Goal: Task Accomplishment & Management: Manage account settings

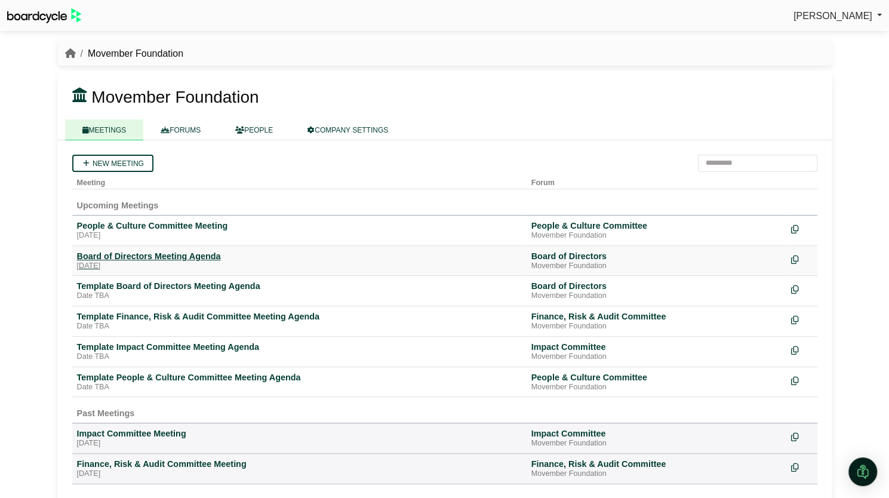
click at [213, 255] on div "Board of Directors Meeting Agenda" at bounding box center [299, 256] width 445 height 11
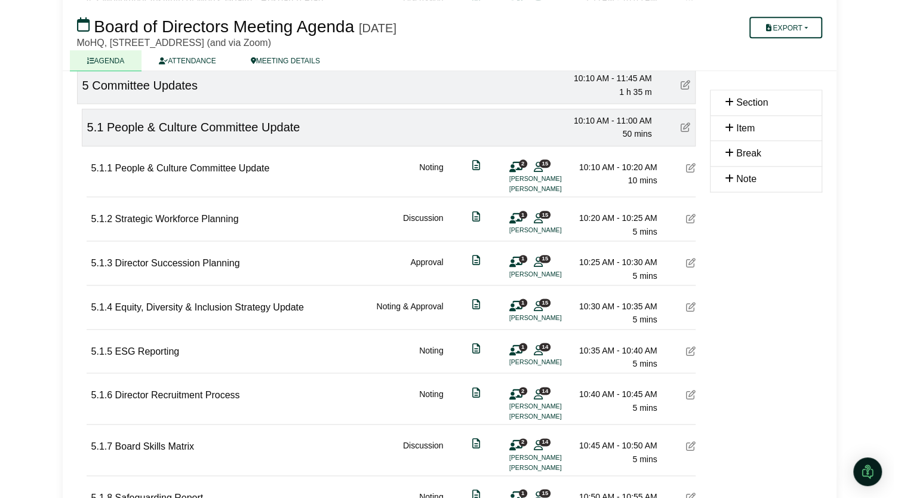
scroll to position [758, 0]
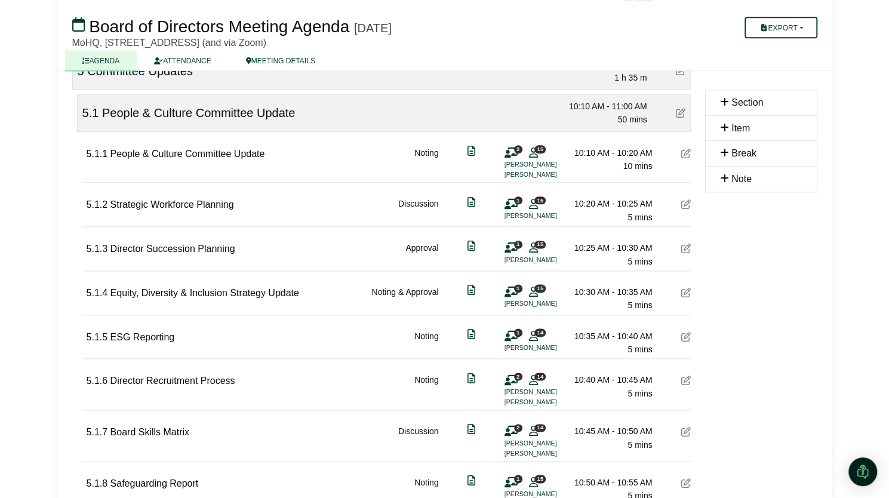
click at [687, 200] on icon at bounding box center [686, 204] width 10 height 10
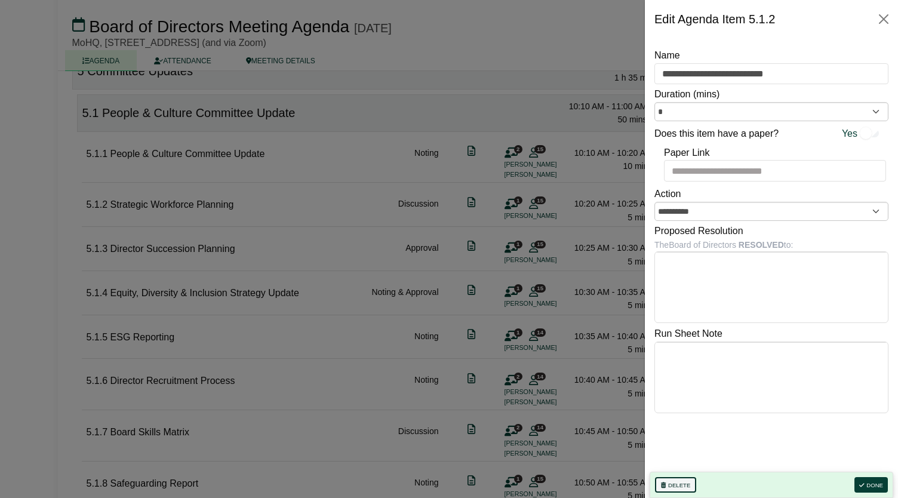
click at [675, 487] on button "Delete" at bounding box center [675, 485] width 41 height 16
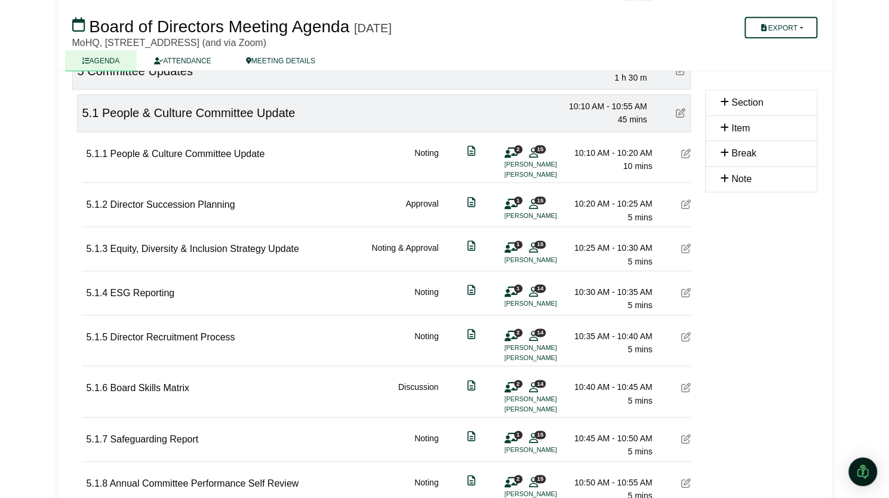
click at [683, 288] on icon at bounding box center [686, 293] width 10 height 10
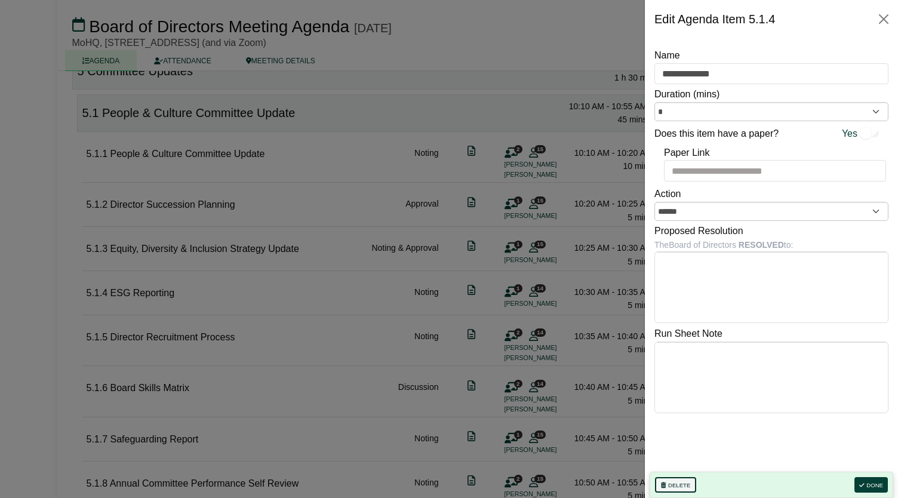
click at [672, 488] on button "Delete" at bounding box center [675, 485] width 41 height 16
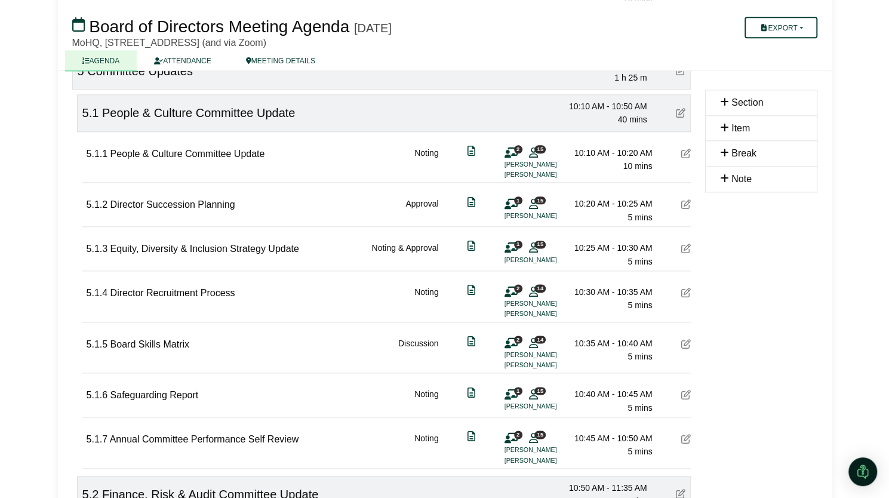
click at [685, 288] on icon at bounding box center [686, 293] width 10 height 10
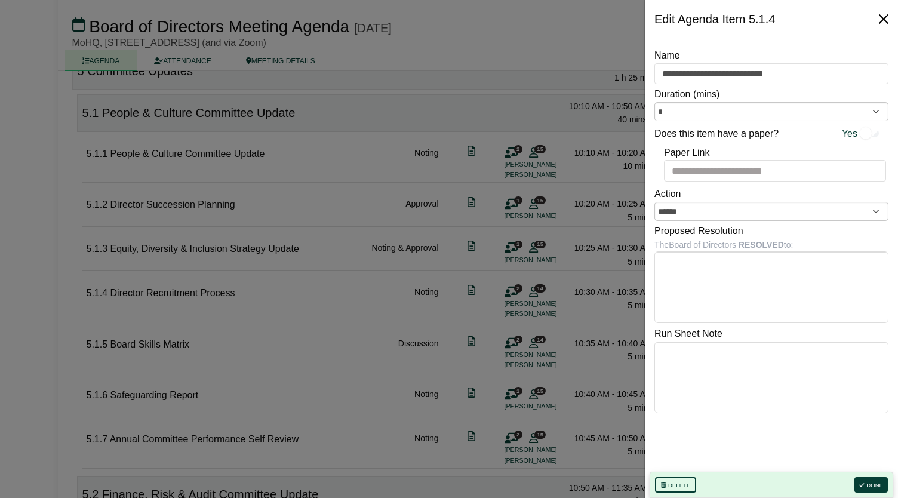
click at [884, 20] on button "Close" at bounding box center [883, 19] width 19 height 19
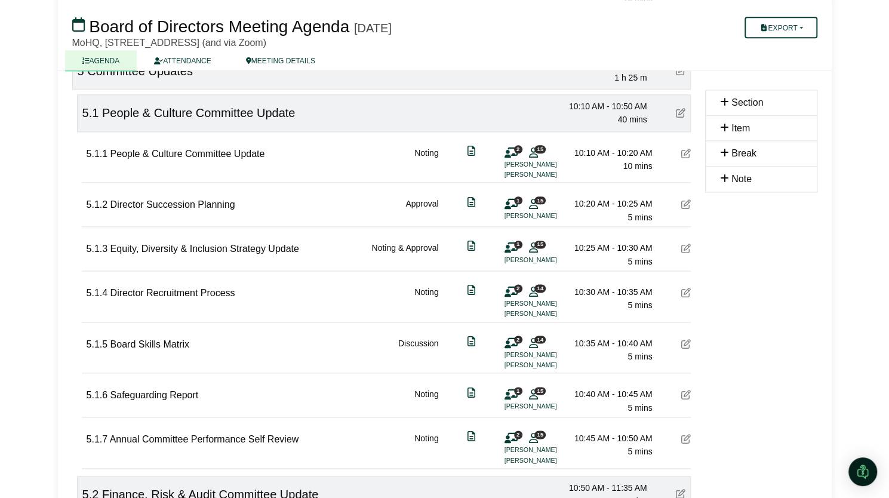
click at [684, 340] on icon at bounding box center [686, 344] width 10 height 10
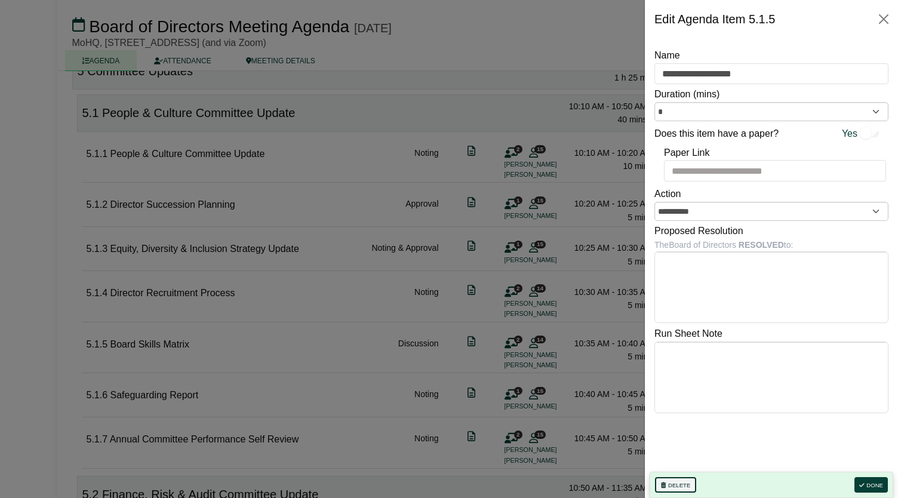
click at [669, 488] on button "Delete" at bounding box center [675, 485] width 41 height 16
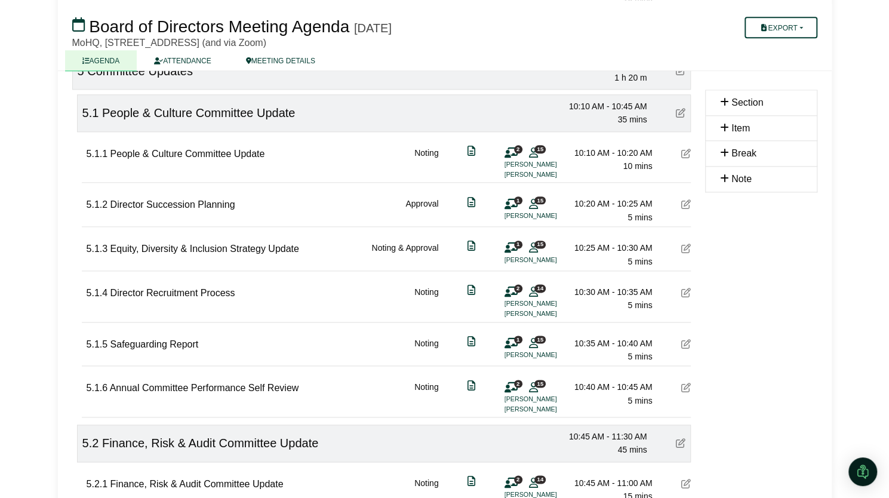
click at [685, 244] on icon at bounding box center [686, 249] width 10 height 10
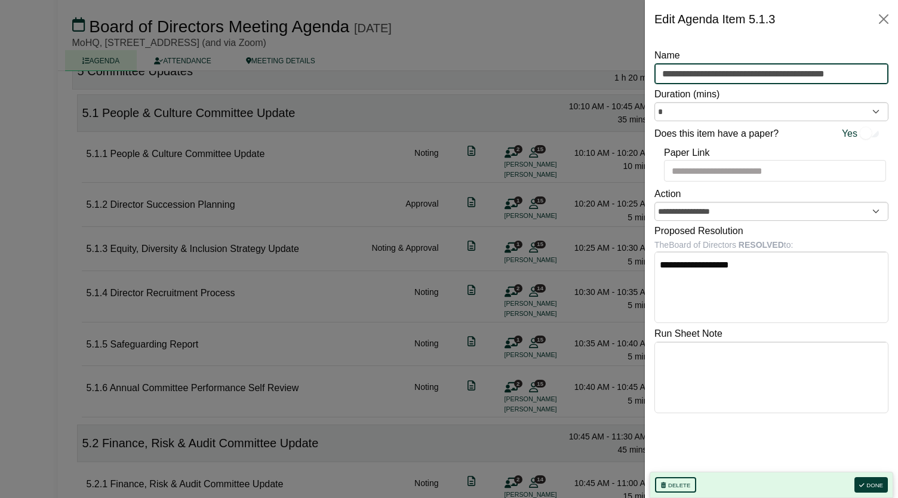
drag, startPoint x: 854, startPoint y: 77, endPoint x: 783, endPoint y: 75, distance: 70.5
click at [783, 75] on input "**********" at bounding box center [771, 73] width 234 height 21
type input "**********"
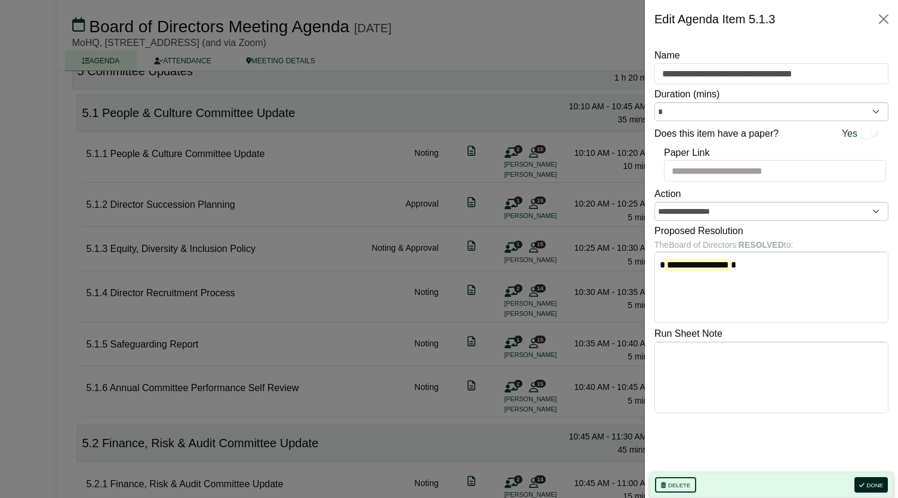
click at [875, 483] on button "Done" at bounding box center [870, 485] width 33 height 16
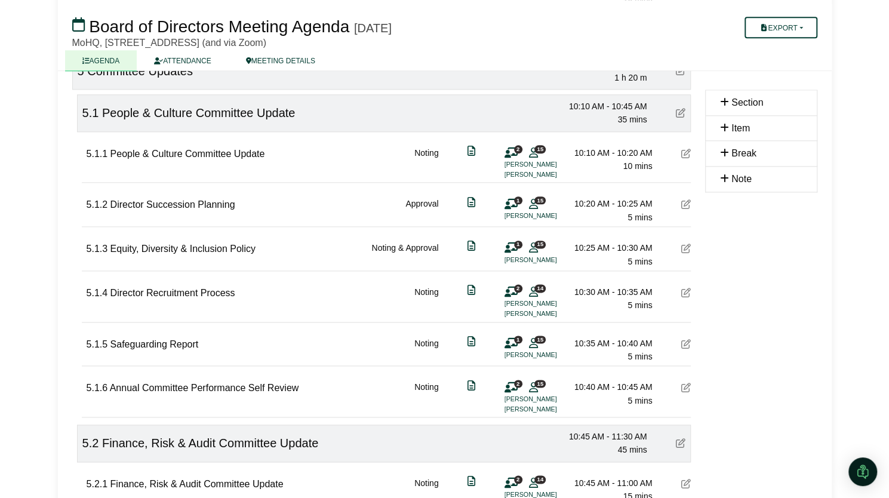
click at [687, 244] on icon at bounding box center [686, 249] width 10 height 10
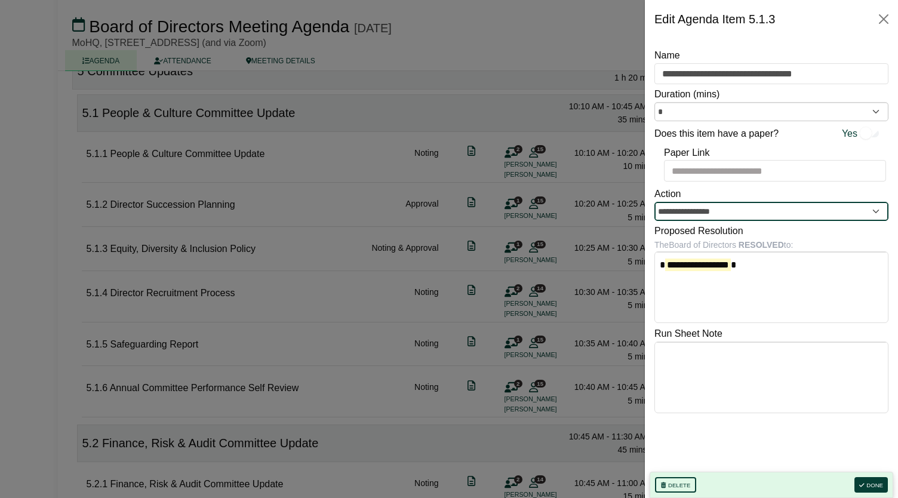
click at [691, 208] on input "**********" at bounding box center [771, 211] width 234 height 19
type input "*"
type input "********"
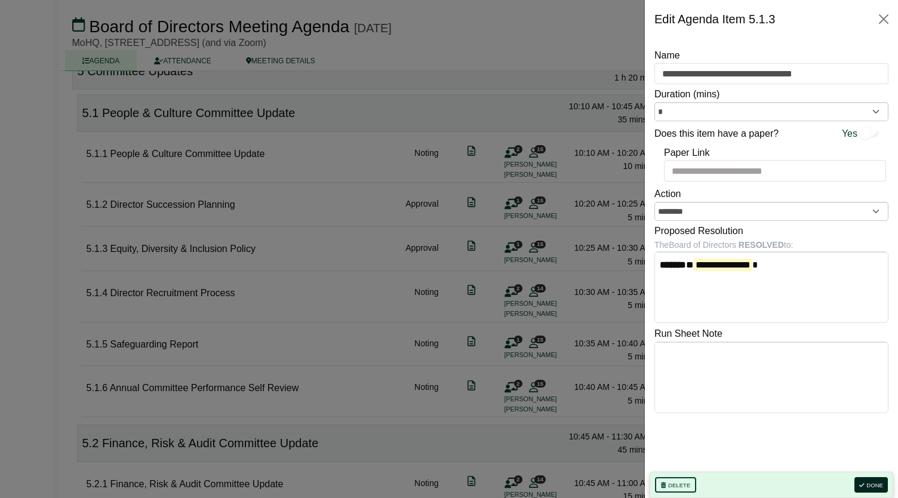
click at [875, 490] on button "Done" at bounding box center [870, 485] width 33 height 16
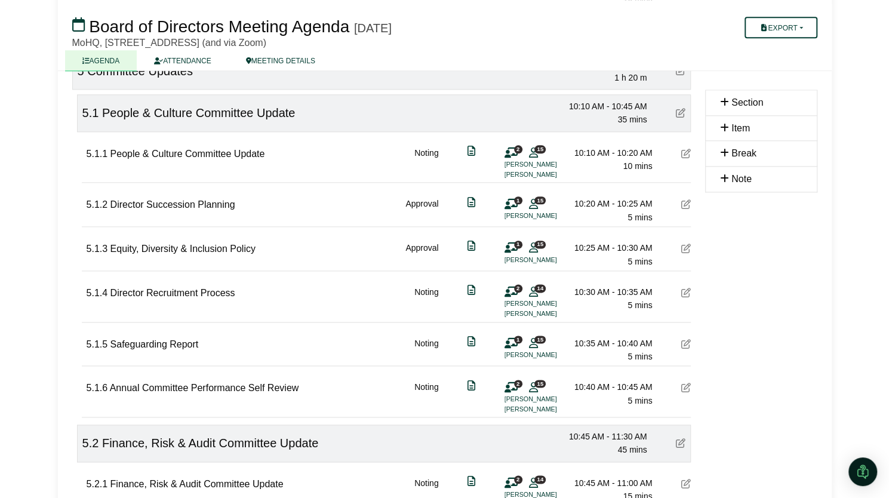
click at [515, 286] on span "2" at bounding box center [518, 288] width 8 height 8
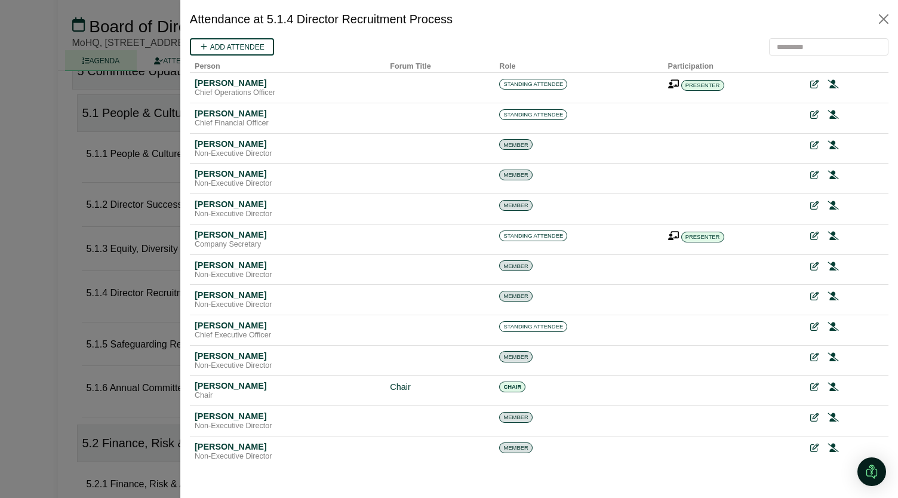
scroll to position [0, 0]
click at [808, 235] on icon at bounding box center [812, 236] width 8 height 8
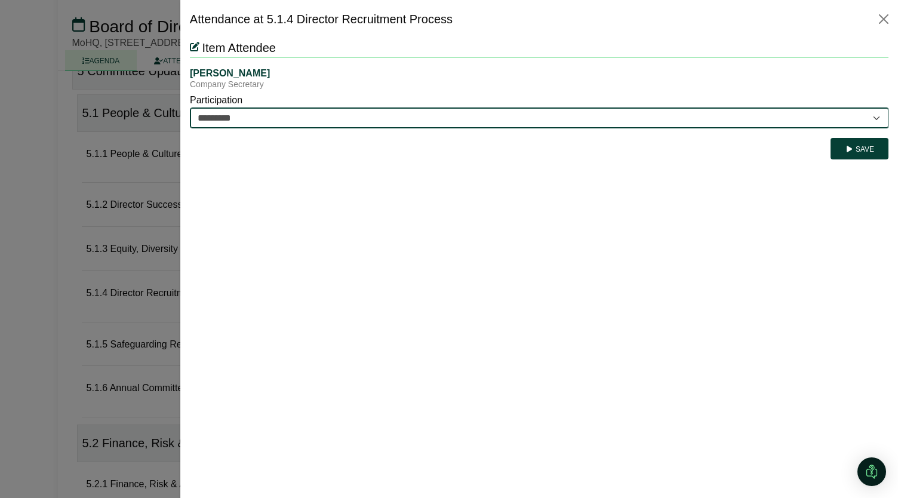
click at [363, 121] on select "********* ********" at bounding box center [538, 117] width 699 height 21
select select "********"
click at [189, 107] on select "********* ********" at bounding box center [538, 117] width 699 height 21
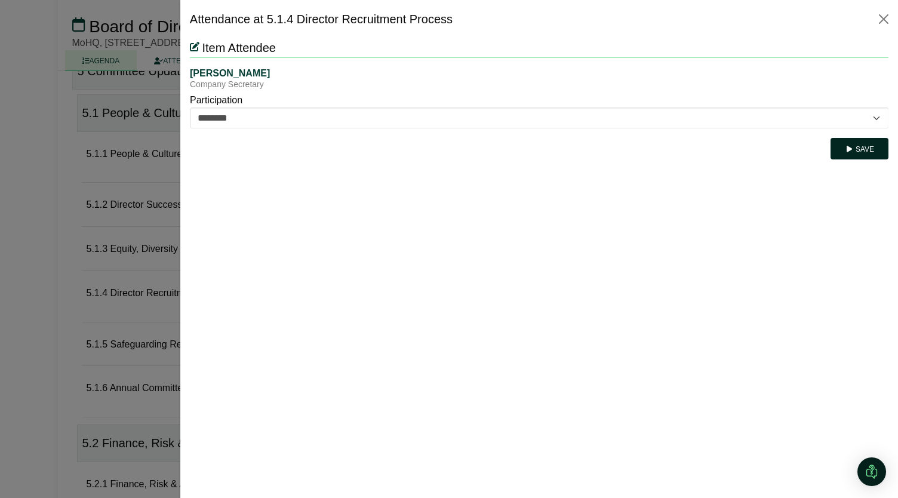
click at [868, 149] on button "Save" at bounding box center [859, 148] width 58 height 21
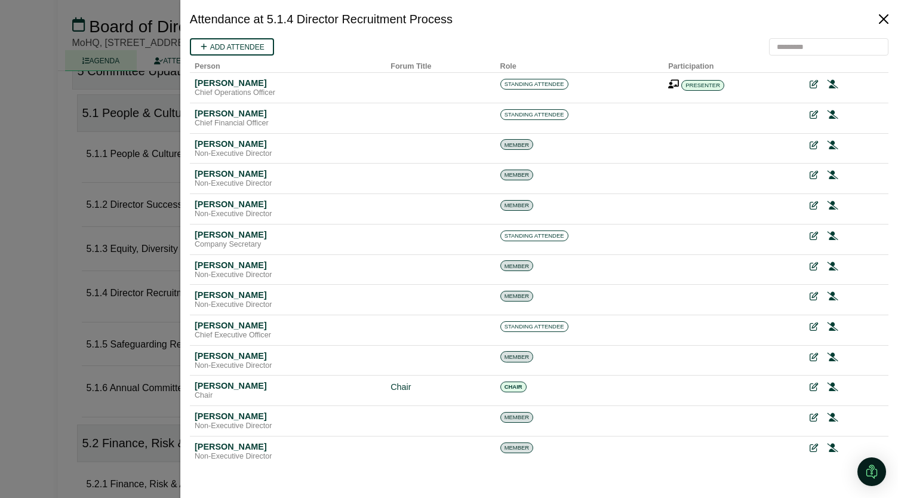
click at [883, 19] on button "Close" at bounding box center [883, 19] width 19 height 19
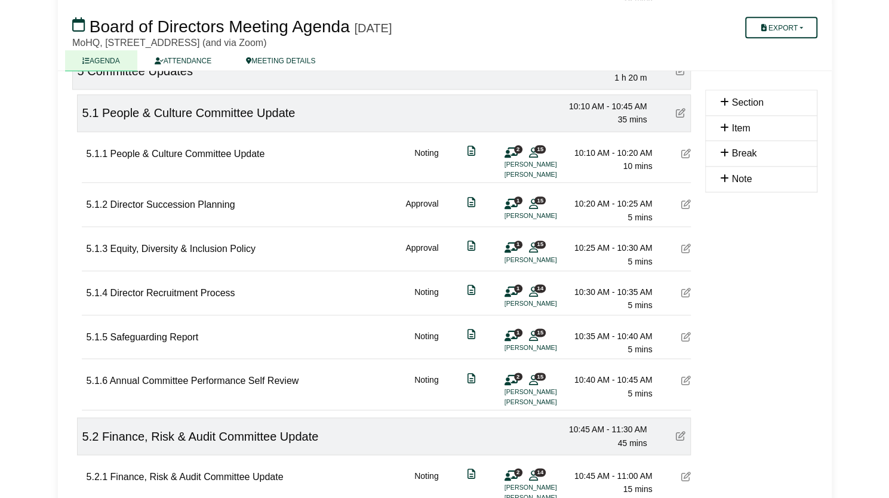
scroll to position [758, 0]
click at [683, 201] on icon at bounding box center [686, 204] width 10 height 10
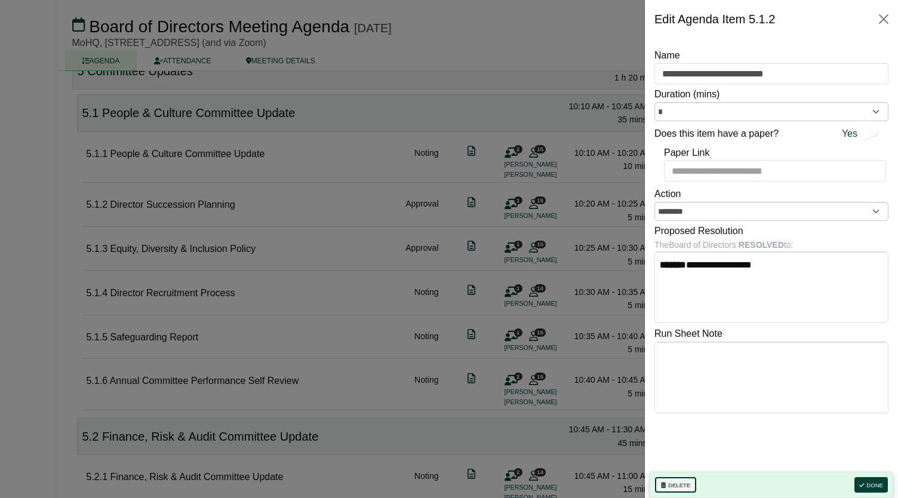
click at [678, 486] on button "Delete" at bounding box center [675, 485] width 41 height 16
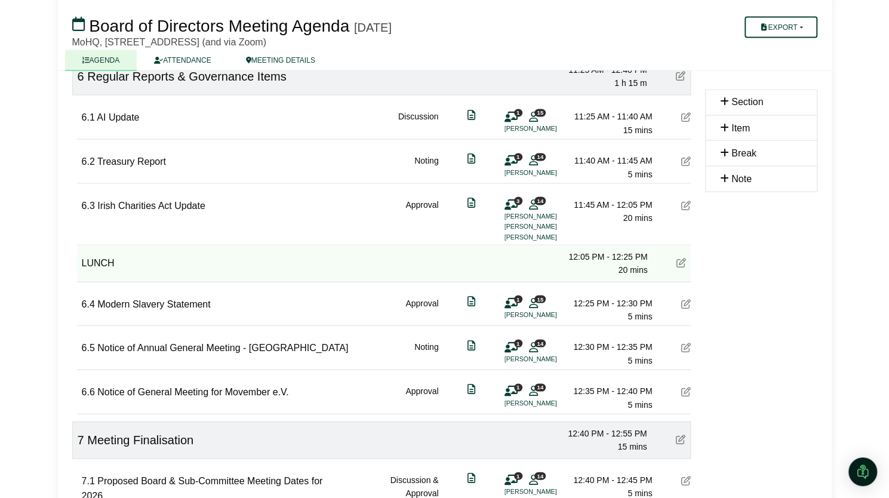
scroll to position [1211, 0]
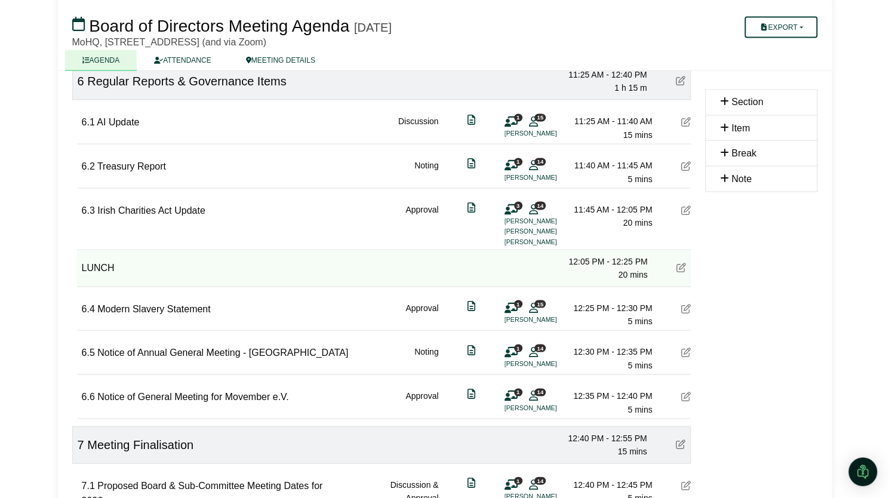
click at [682, 262] on icon at bounding box center [681, 267] width 10 height 10
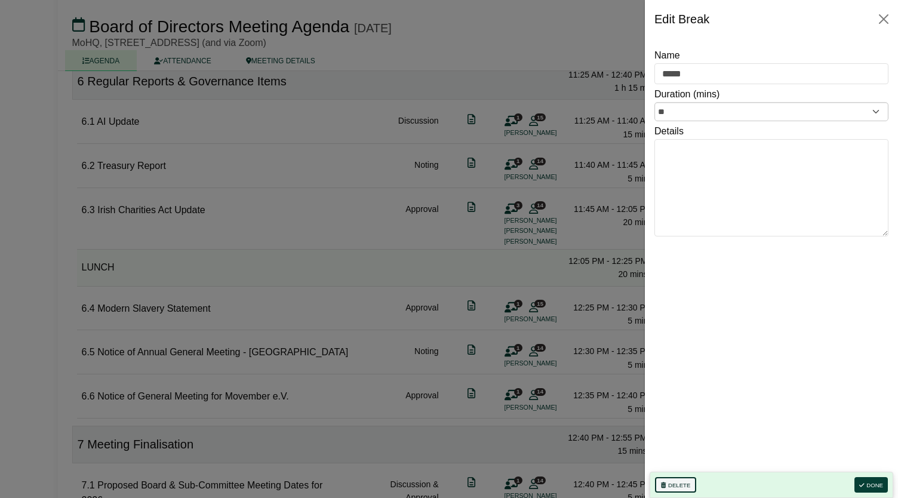
click at [679, 490] on button "Delete" at bounding box center [675, 485] width 41 height 16
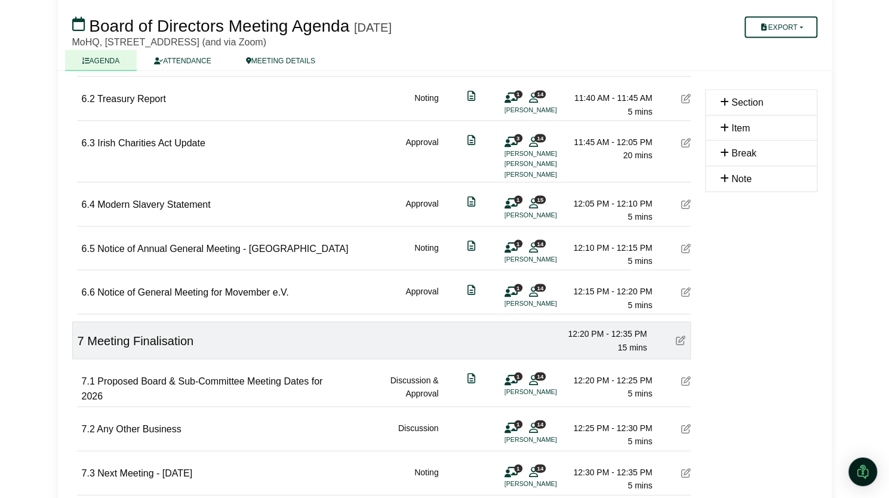
scroll to position [1280, 0]
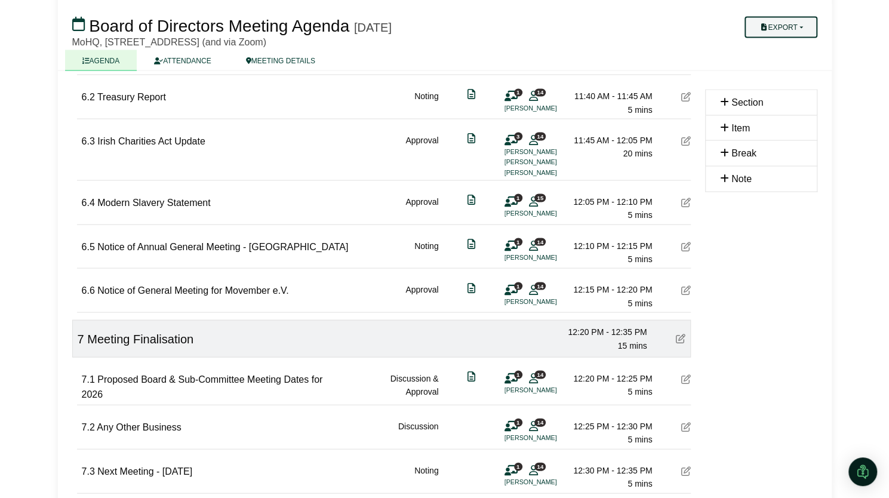
click at [777, 29] on button "Export" at bounding box center [780, 27] width 72 height 21
click at [770, 52] on link "Agenda" at bounding box center [793, 48] width 104 height 18
